Goal: Navigation & Orientation: Find specific page/section

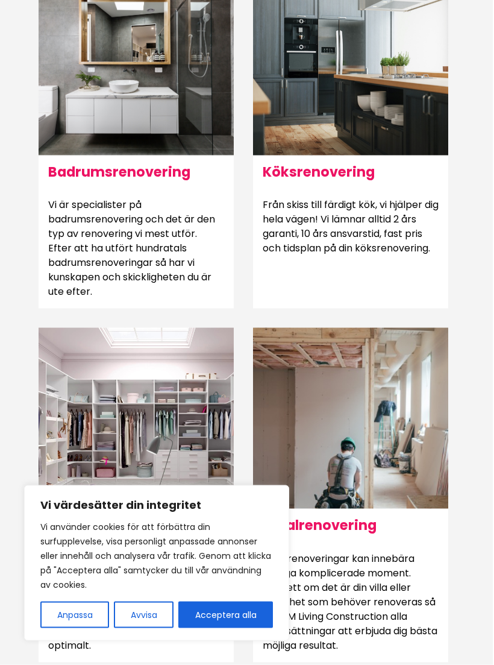
scroll to position [842, 1]
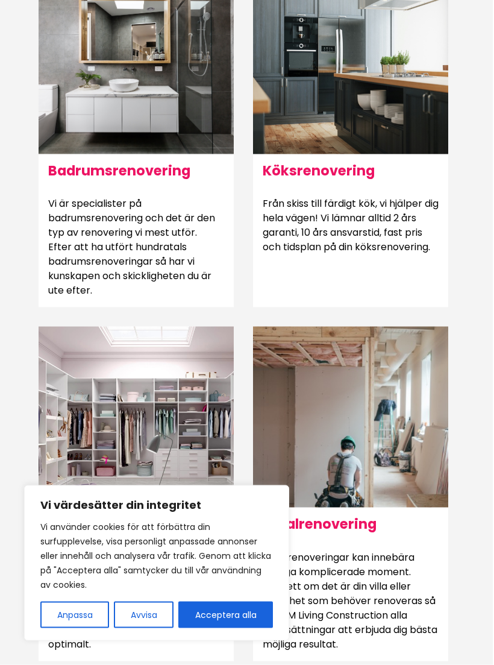
click at [222, 628] on button "Acceptera alla" at bounding box center [225, 615] width 95 height 27
checkbox input "true"
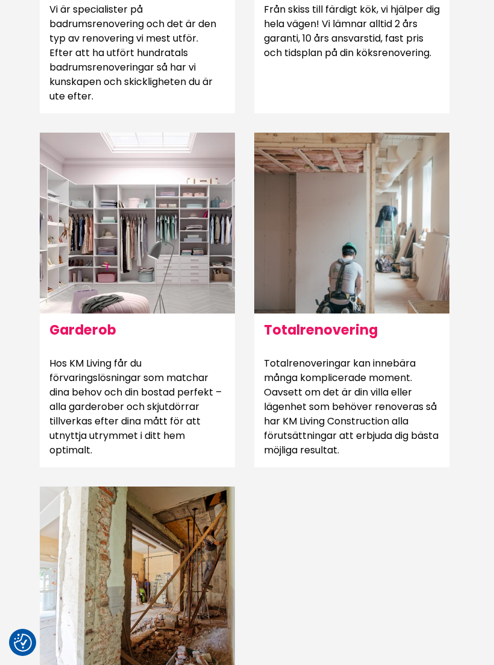
scroll to position [1036, 0]
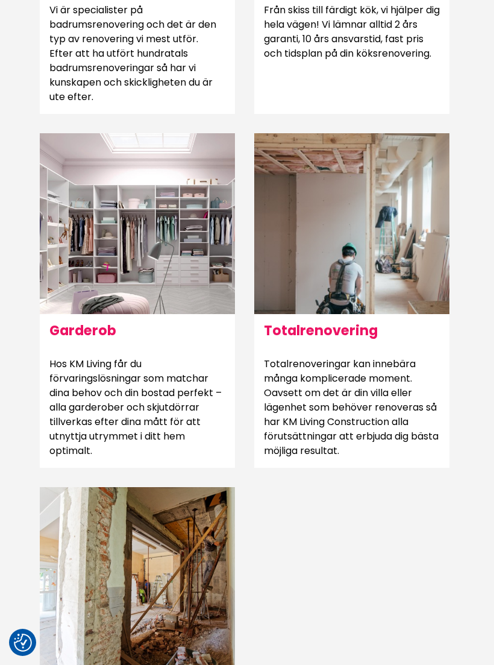
click at [104, 347] on h6 "Garderob" at bounding box center [137, 330] width 195 height 33
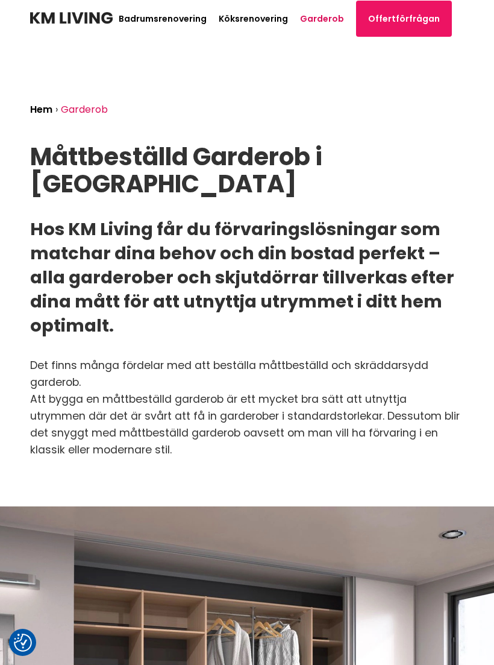
click at [259, 14] on link "Köksrenovering" at bounding box center [253, 19] width 69 height 12
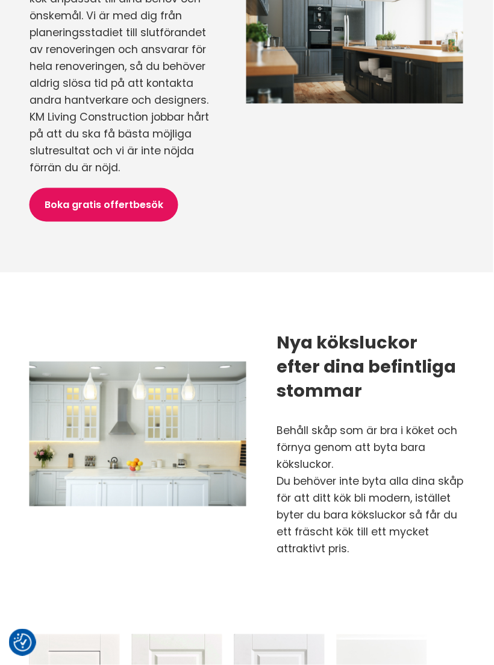
scroll to position [978, 1]
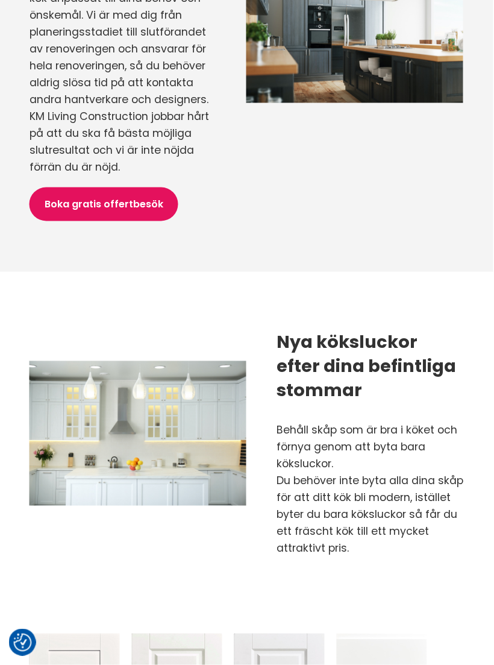
click at [241, 399] on img at bounding box center [153, 433] width 247 height 145
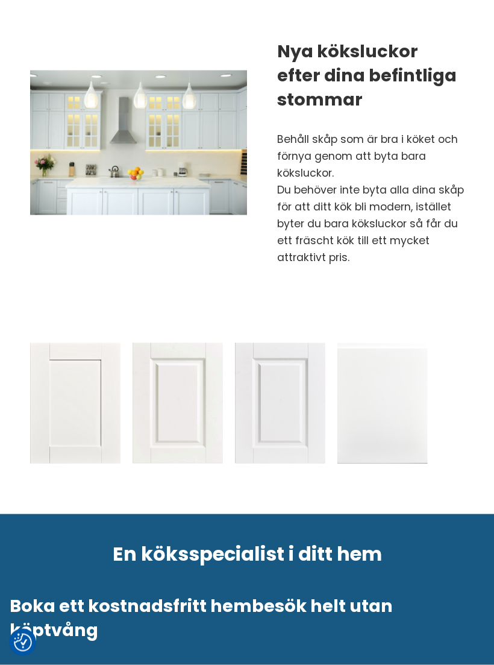
scroll to position [1270, 0]
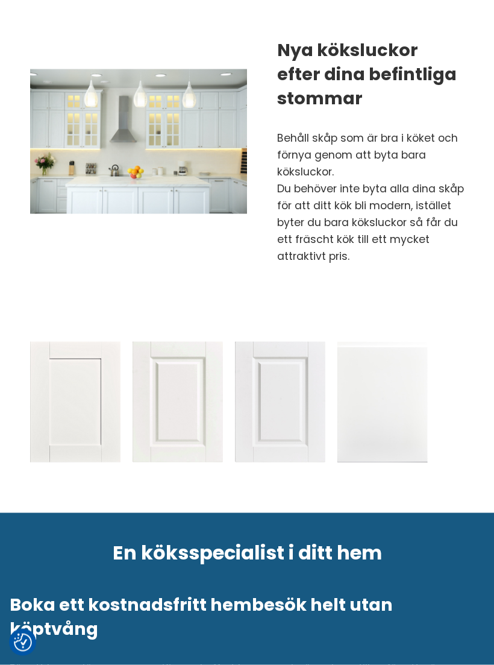
click at [388, 358] on img at bounding box center [383, 402] width 90 height 121
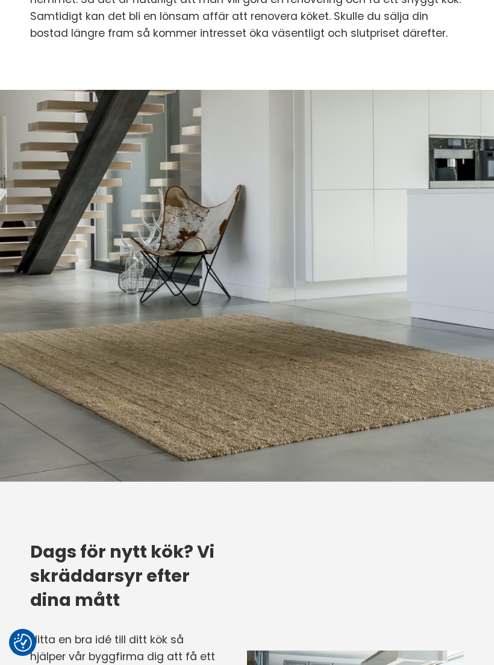
scroll to position [303, 0]
